Goal: Check status

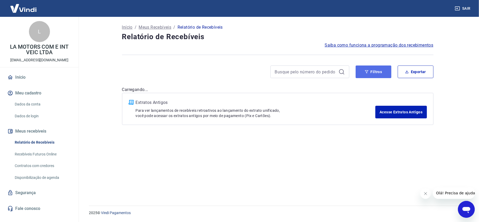
click at [370, 70] on button "Filtros" at bounding box center [373, 71] width 36 height 13
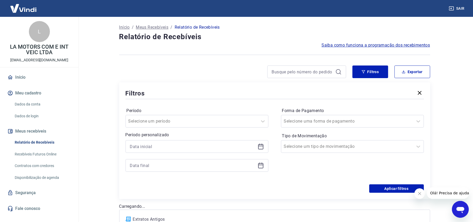
click at [258, 148] on icon at bounding box center [261, 146] width 6 height 6
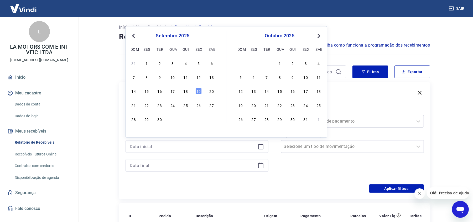
click at [189, 91] on div "14 15 16 17 18 19 20" at bounding box center [173, 91] width 86 height 8
click at [187, 93] on div "18" at bounding box center [186, 91] width 6 height 6
click at [187, 93] on div "Filtros" at bounding box center [275, 93] width 299 height 9
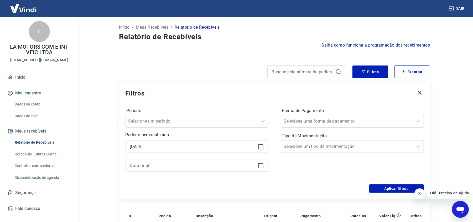
type input "[DATE]"
click at [261, 165] on icon at bounding box center [260, 165] width 5 height 1
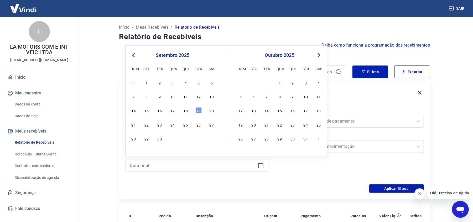
click at [184, 109] on div "18" at bounding box center [186, 110] width 6 height 6
click at [184, 109] on label "Período" at bounding box center [197, 111] width 141 height 6
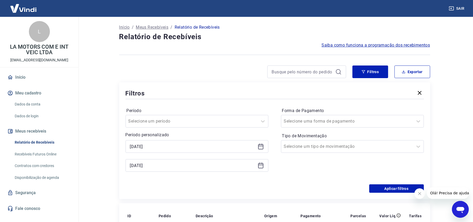
type input "[DATE]"
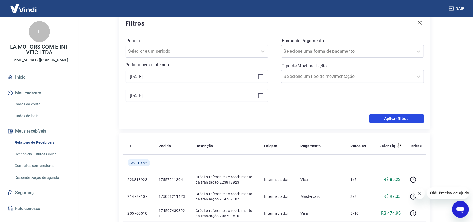
click at [379, 118] on button "Aplicar filtros" at bounding box center [397, 118] width 55 height 8
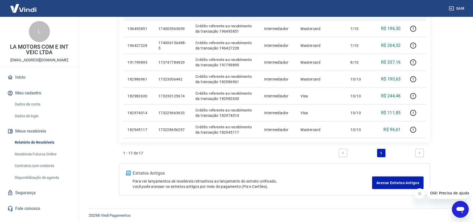
scroll to position [275, 0]
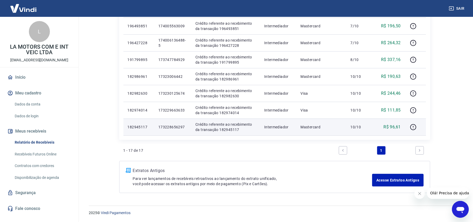
click at [172, 125] on p "173228656297" at bounding box center [173, 126] width 29 height 5
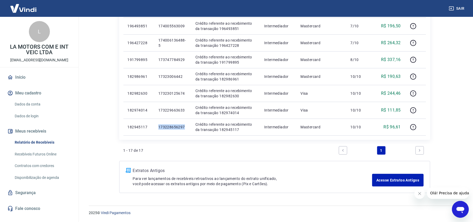
copy p "173228656297"
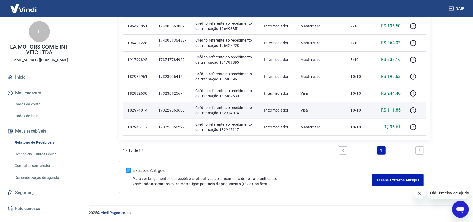
click at [176, 110] on p "173229663633" at bounding box center [173, 110] width 29 height 5
copy p "173229663633"
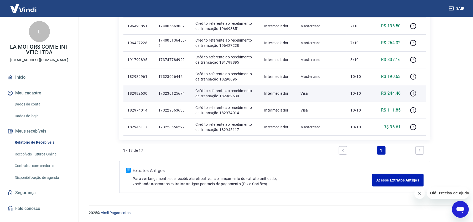
click at [173, 93] on p "173230125674" at bounding box center [173, 93] width 29 height 5
copy p "173230125674"
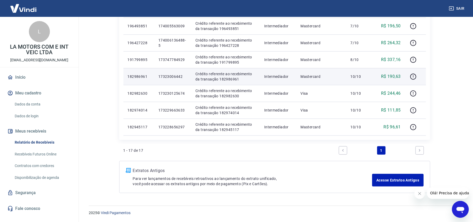
click at [171, 77] on p "17323006442" at bounding box center [173, 76] width 29 height 5
copy p "17323006442"
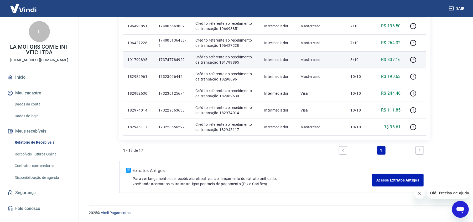
click at [166, 57] on p "173747784929" at bounding box center [173, 59] width 29 height 5
copy p "173747784929"
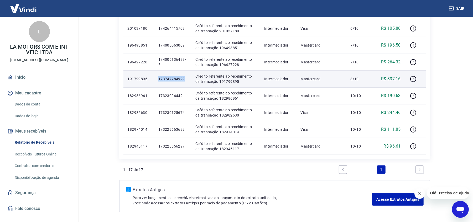
scroll to position [240, 0]
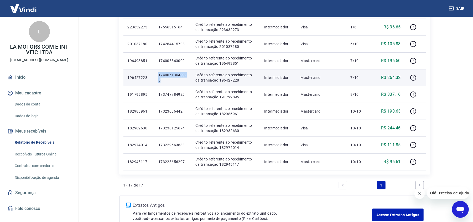
drag, startPoint x: 160, startPoint y: 78, endPoint x: 158, endPoint y: 74, distance: 4.8
click at [158, 74] on td "174006136488-5" at bounding box center [172, 77] width 37 height 17
copy p "174006136488-5"
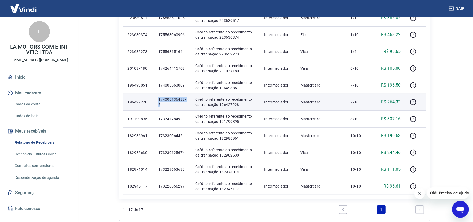
scroll to position [205, 0]
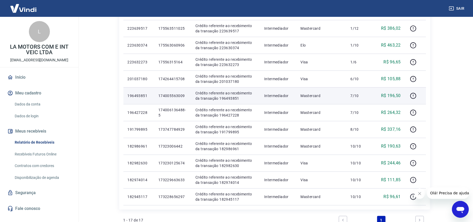
click at [165, 94] on p "174005563009" at bounding box center [173, 95] width 29 height 5
copy p "174005563009"
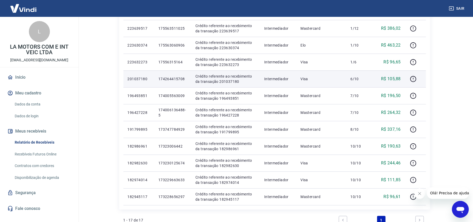
click at [171, 78] on p "174264415708" at bounding box center [173, 78] width 29 height 5
copy p "174264415708"
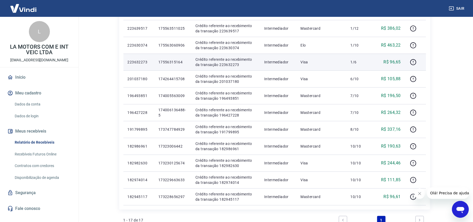
click at [170, 63] on p "17556315164" at bounding box center [173, 61] width 29 height 5
copy p "17556315164"
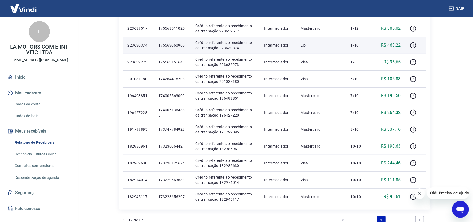
click at [170, 46] on p "175563060906" at bounding box center [173, 45] width 29 height 5
copy p "175563060906"
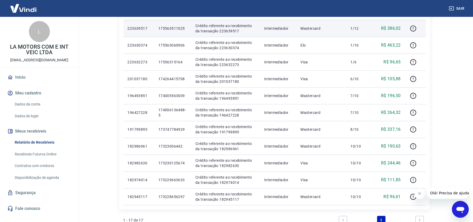
click at [181, 26] on p "175563511025" at bounding box center [173, 28] width 29 height 5
click at [180, 28] on p "175563511025" at bounding box center [173, 28] width 29 height 5
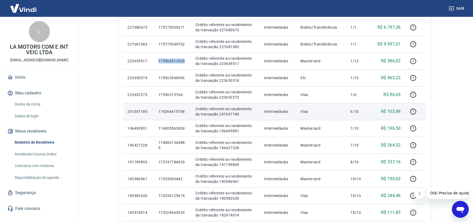
scroll to position [135, 0]
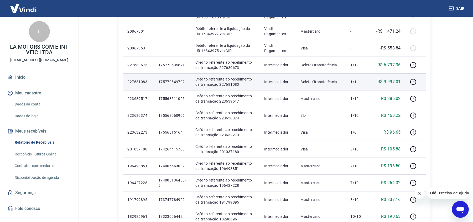
click at [176, 81] on p "175770549702" at bounding box center [173, 81] width 29 height 5
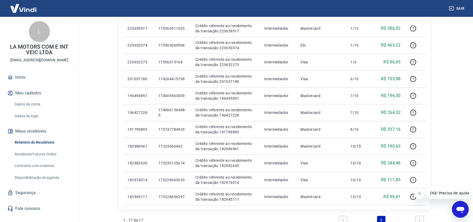
scroll to position [275, 0]
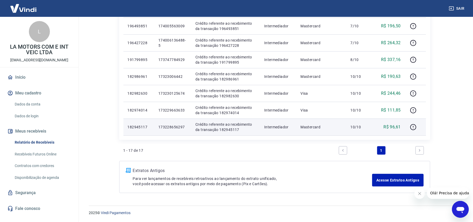
click at [170, 124] on p "173228656297" at bounding box center [173, 126] width 29 height 5
click at [170, 127] on p "173228656297" at bounding box center [173, 126] width 29 height 5
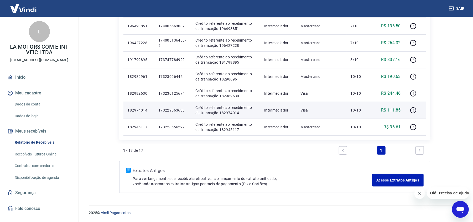
click at [171, 108] on p "173229663633" at bounding box center [173, 110] width 29 height 5
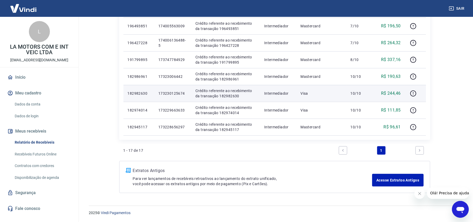
click at [171, 94] on p "173230125674" at bounding box center [173, 93] width 29 height 5
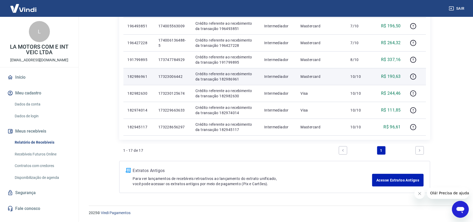
click at [171, 77] on p "17323006442" at bounding box center [173, 76] width 29 height 5
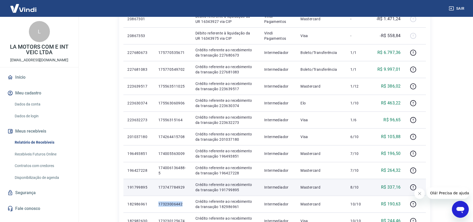
scroll to position [135, 0]
